Goal: Browse casually

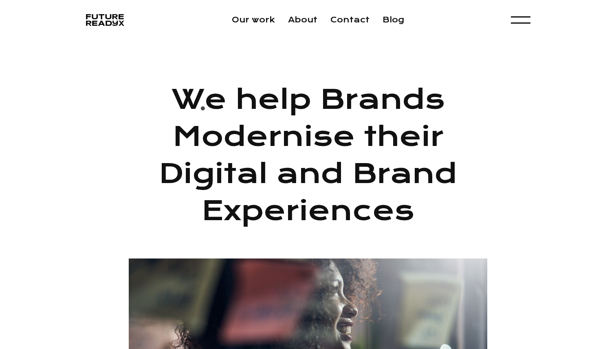
click at [194, 112] on h1 "We help Brands Modernise their Digital and Brand Experiences" at bounding box center [308, 155] width 359 height 148
drag, startPoint x: 194, startPoint y: 112, endPoint x: 421, endPoint y: 225, distance: 253.0
click at [421, 225] on h1 "We help Brands Modernise their Digital and Brand Experiences" at bounding box center [308, 155] width 359 height 148
drag, startPoint x: 421, startPoint y: 225, endPoint x: 203, endPoint y: 109, distance: 246.1
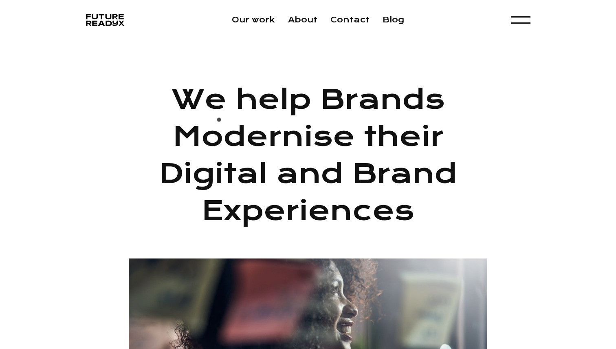
click at [203, 109] on h1 "We help Brands Modernise their Digital and Brand Experiences" at bounding box center [308, 155] width 359 height 148
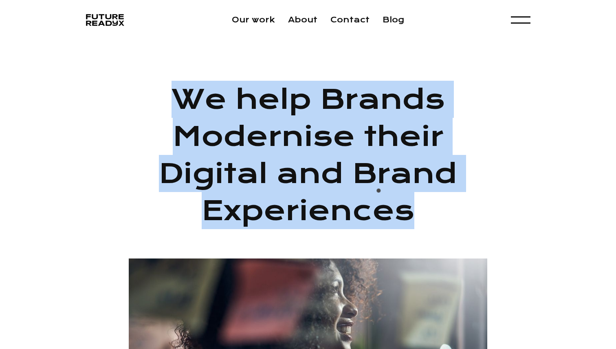
drag, startPoint x: 203, startPoint y: 109, endPoint x: 402, endPoint y: 211, distance: 223.1
click at [402, 211] on h1 "We help Brands Modernise their Digital and Brand Experiences" at bounding box center [308, 155] width 359 height 148
drag, startPoint x: 402, startPoint y: 211, endPoint x: 193, endPoint y: 114, distance: 230.5
click at [193, 114] on h1 "We help Brands Modernise their Digital and Brand Experiences" at bounding box center [308, 155] width 359 height 148
